Goal: Task Accomplishment & Management: Use online tool/utility

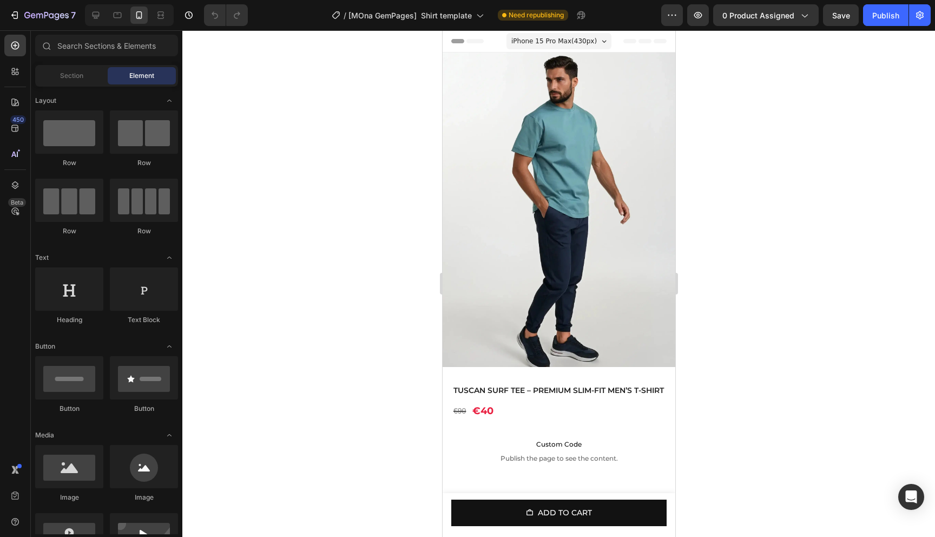
click at [765, 209] on div at bounding box center [558, 283] width 753 height 507
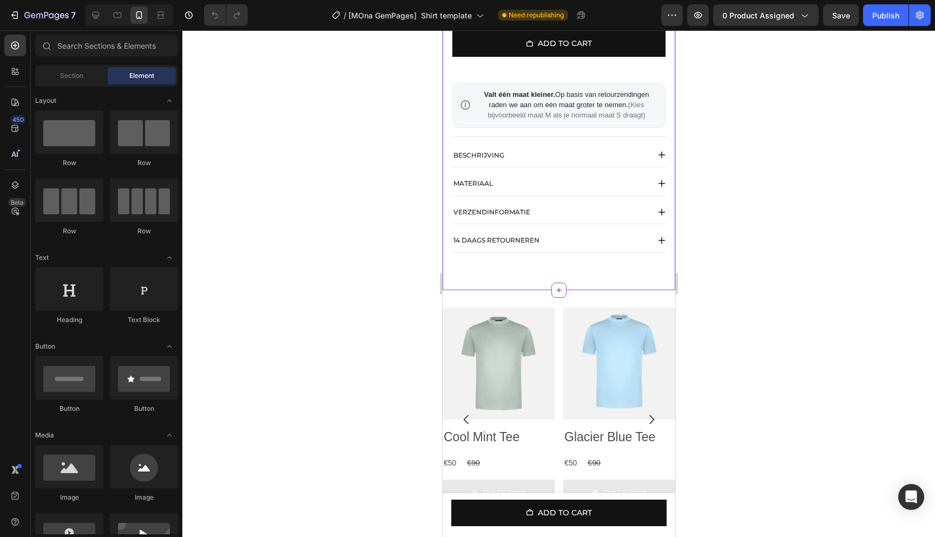
scroll to position [785, 0]
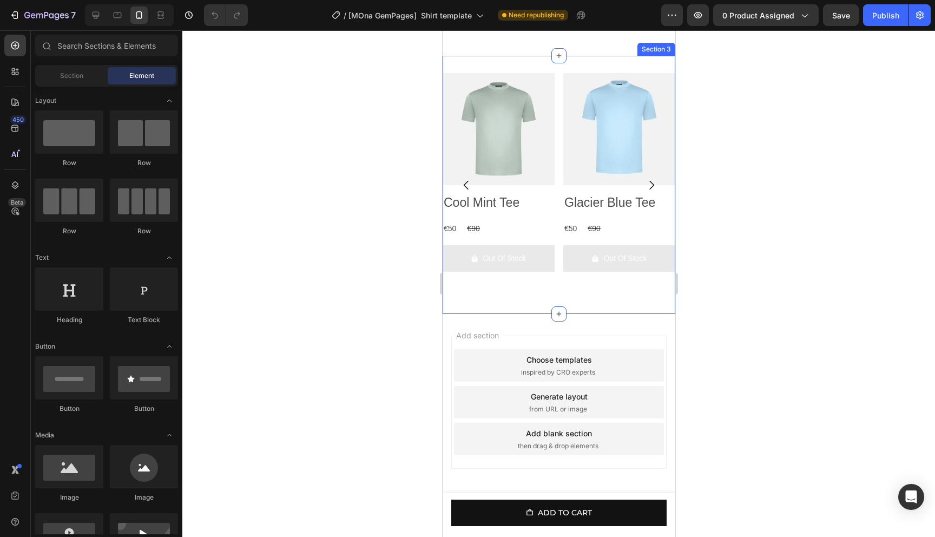
click at [566, 76] on div "Product Images Cool Mint Tee Product Title €50 Product Price Product Price €90 …" at bounding box center [558, 185] width 233 height 258
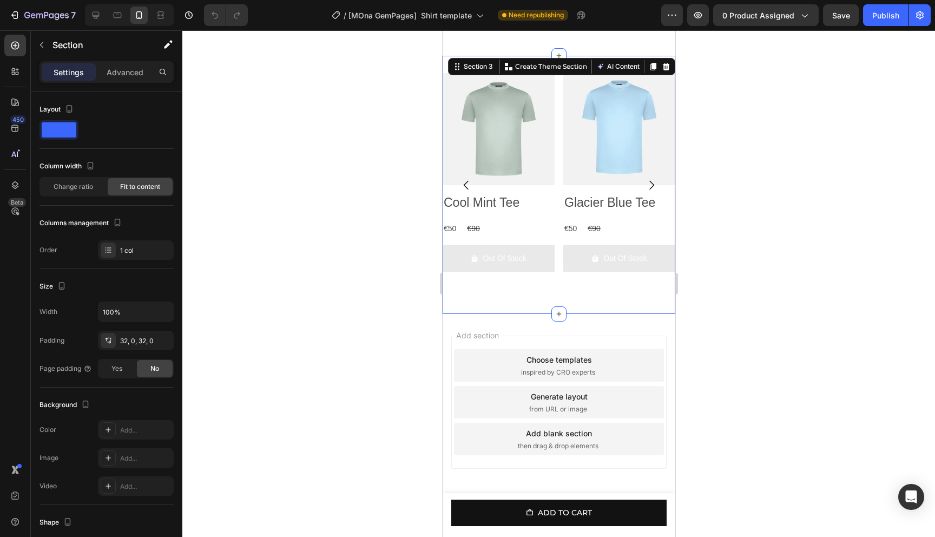
click at [756, 114] on div at bounding box center [558, 283] width 753 height 507
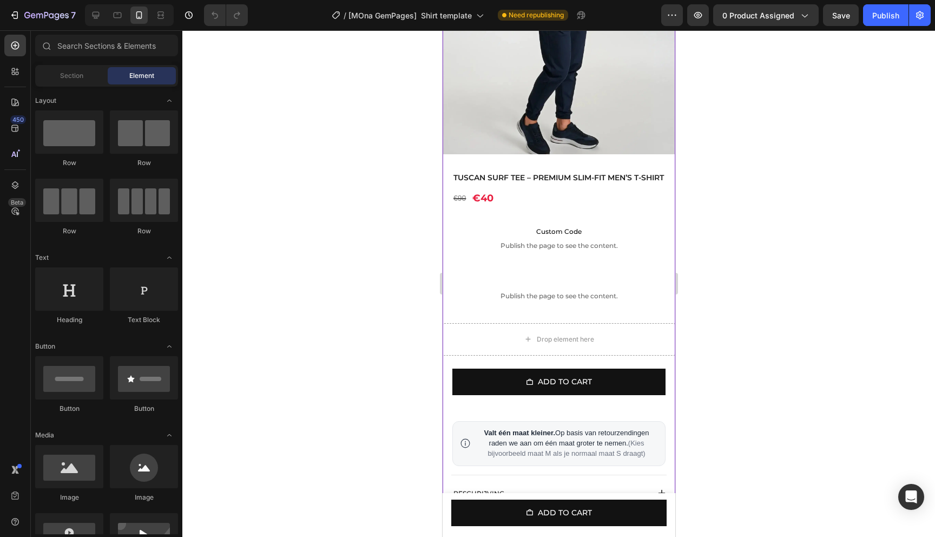
scroll to position [0, 0]
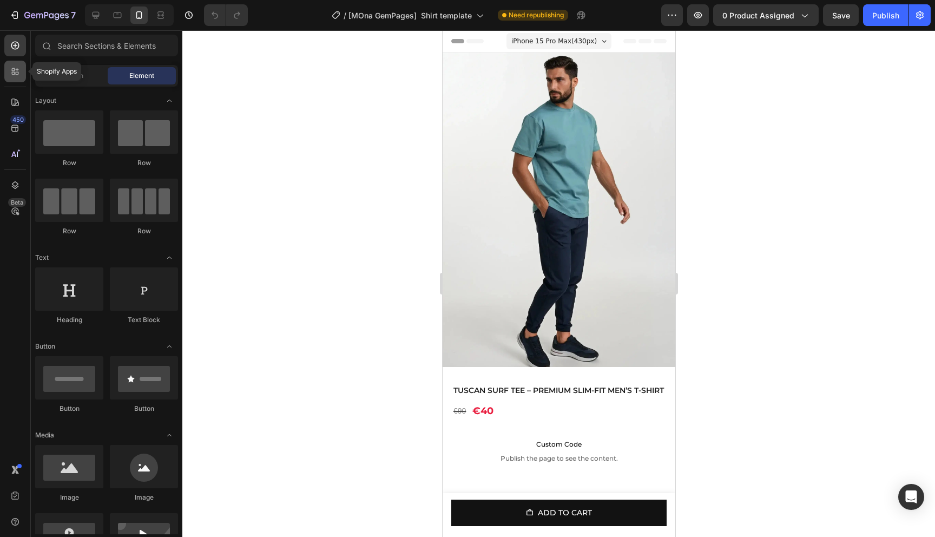
click at [13, 66] on icon at bounding box center [15, 71] width 11 height 11
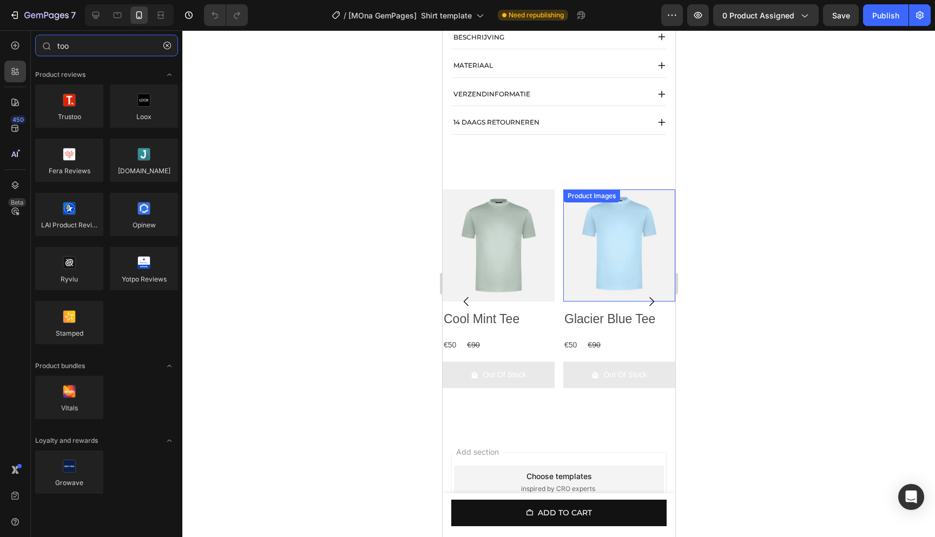
scroll to position [684, 0]
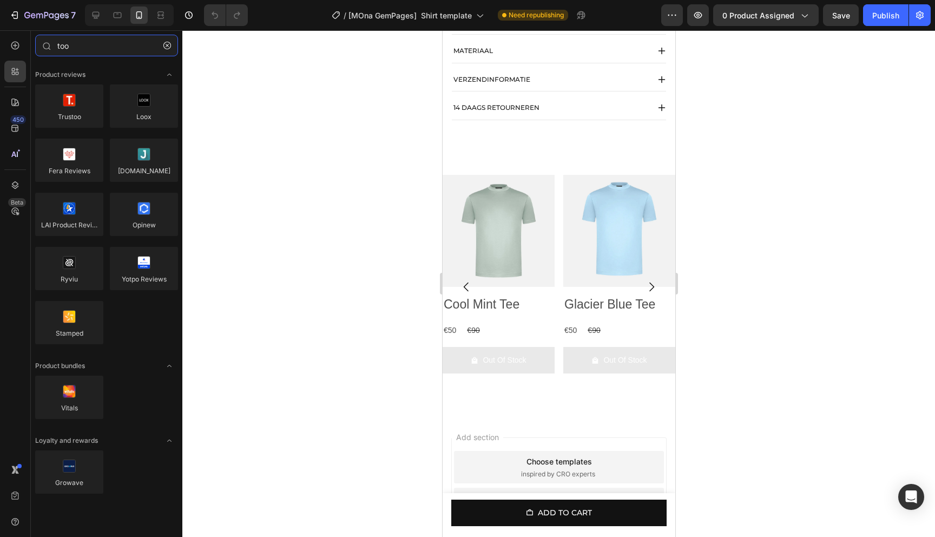
type input "too"
click at [549, 372] on button "Out Of Stock" at bounding box center [498, 360] width 112 height 27
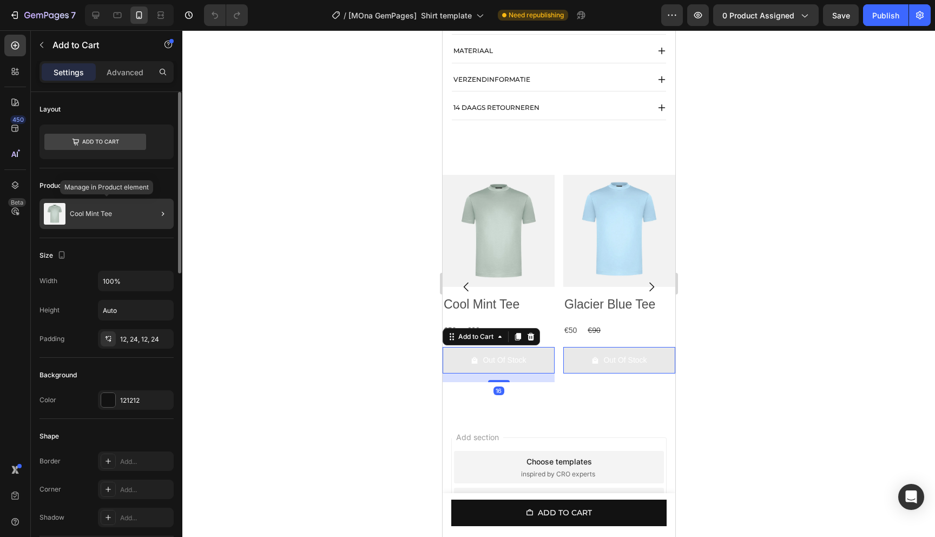
click at [120, 211] on div "Cool Mint Tee" at bounding box center [107, 214] width 134 height 30
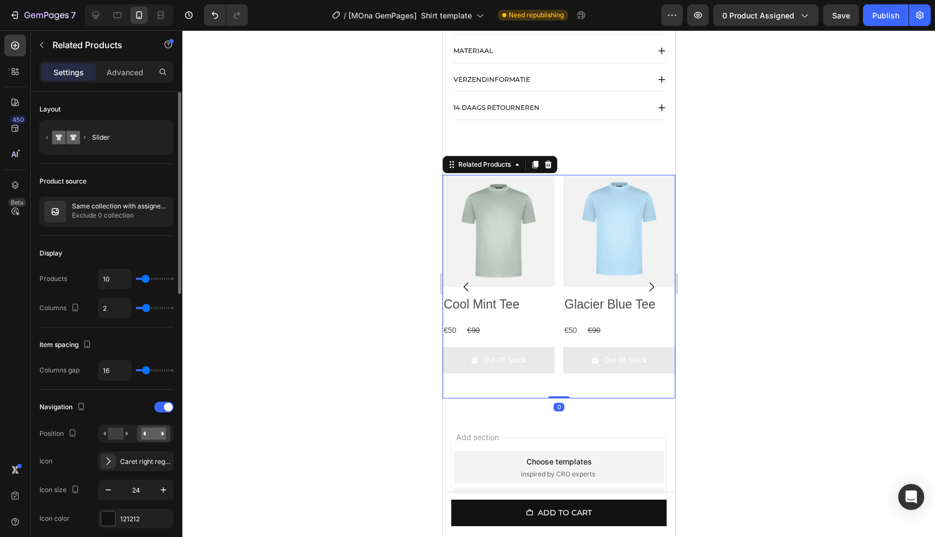
click at [815, 249] on div at bounding box center [558, 283] width 753 height 507
